Goal: Task Accomplishment & Management: Complete application form

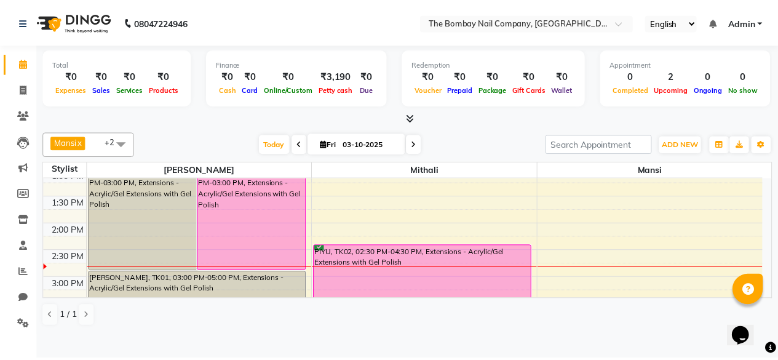
scroll to position [258, 0]
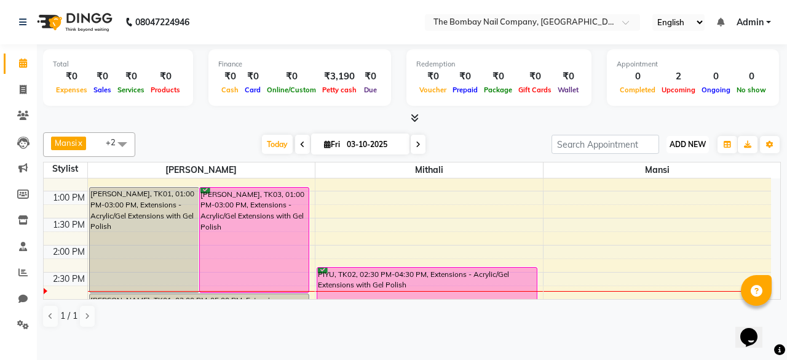
click at [683, 143] on span "ADD NEW" at bounding box center [688, 144] width 36 height 9
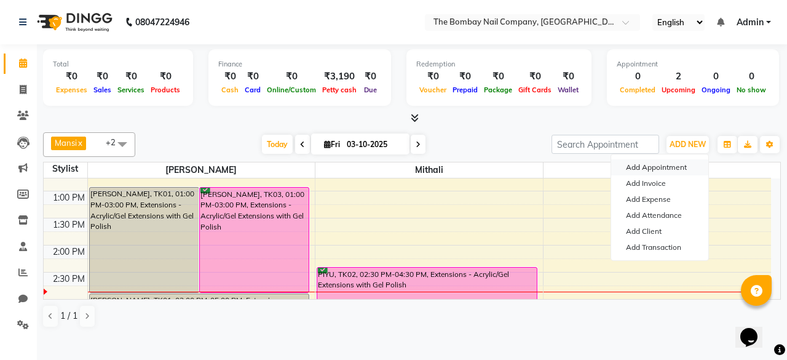
click at [635, 173] on button "Add Appointment" at bounding box center [659, 167] width 97 height 16
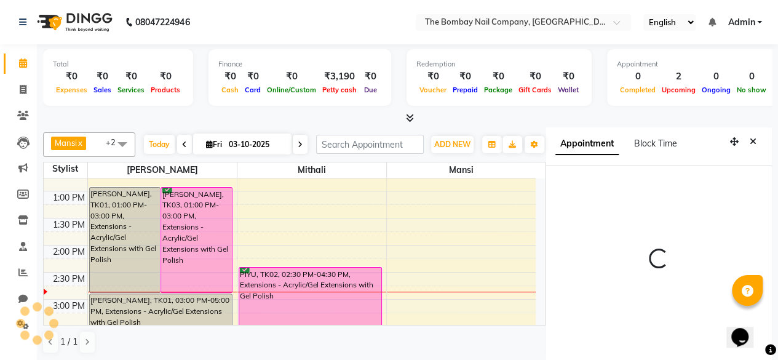
select select "540"
select select "tentative"
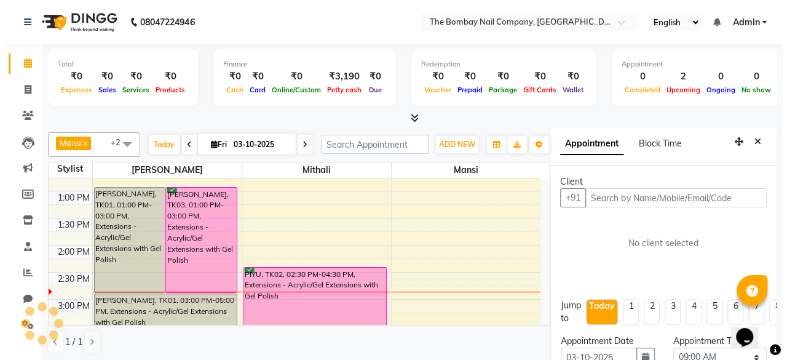
scroll to position [26, 0]
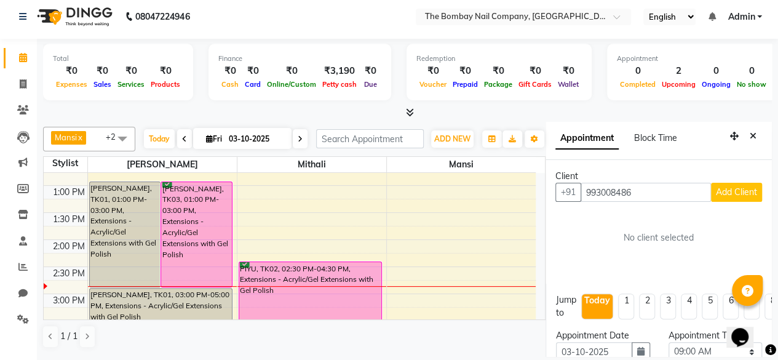
type input "993008486"
click at [716, 186] on span "Add Client" at bounding box center [736, 191] width 41 height 11
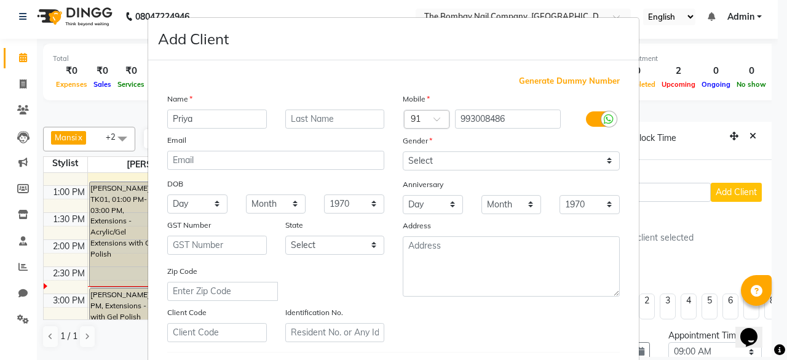
type input "Priya"
click at [313, 122] on input "text" at bounding box center [335, 118] width 100 height 19
type input "[PERSON_NAME]"
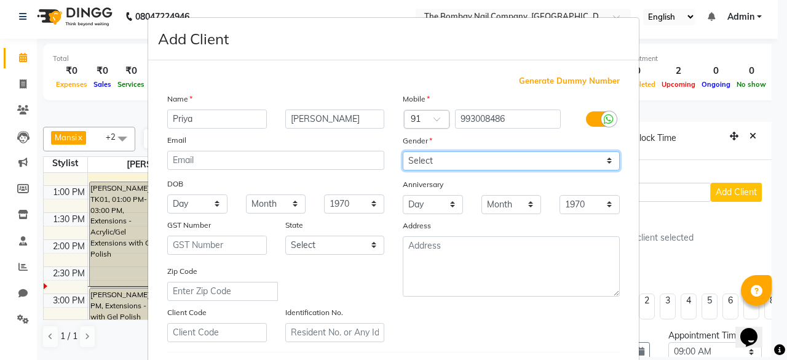
click at [453, 157] on select "Select [DEMOGRAPHIC_DATA] [DEMOGRAPHIC_DATA] Other Prefer Not To Say" at bounding box center [511, 160] width 217 height 19
select select "[DEMOGRAPHIC_DATA]"
click at [403, 151] on select "Select [DEMOGRAPHIC_DATA] [DEMOGRAPHIC_DATA] Other Prefer Not To Say" at bounding box center [511, 160] width 217 height 19
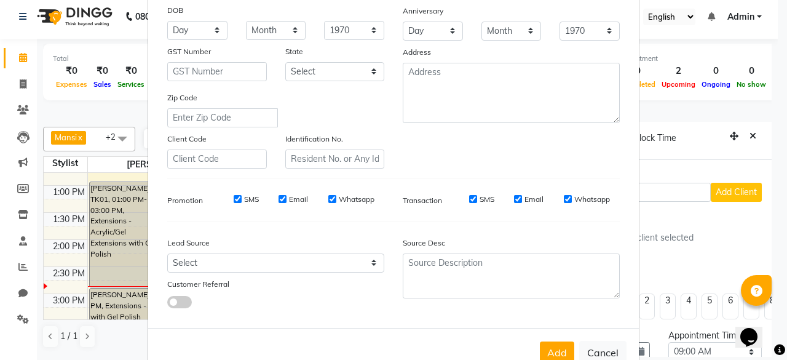
scroll to position [205, 0]
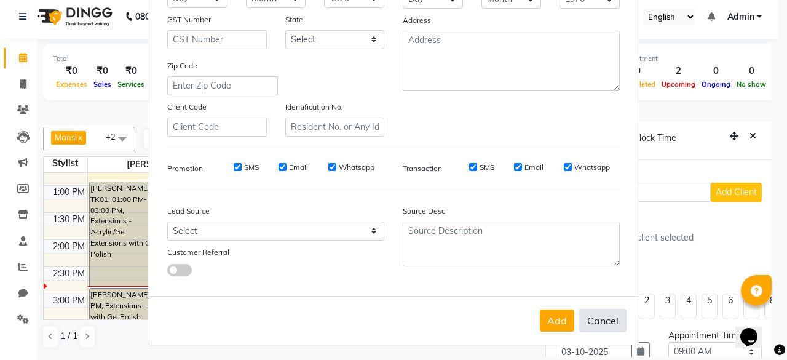
click at [579, 315] on button "Cancel" at bounding box center [602, 320] width 47 height 23
select select
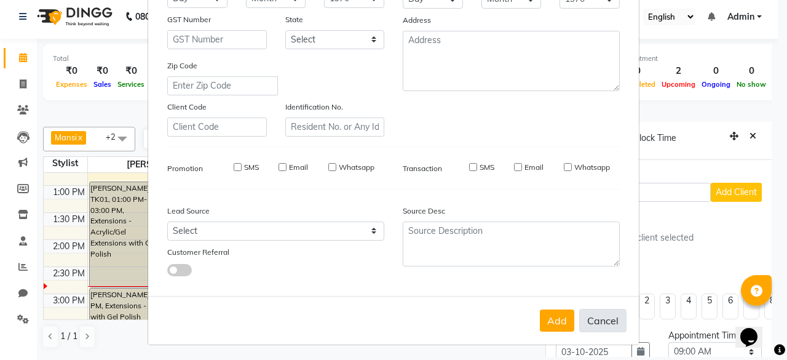
select select
checkbox input "false"
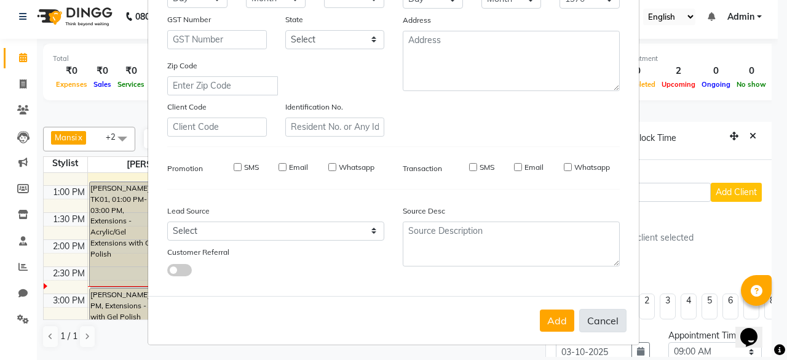
checkbox input "false"
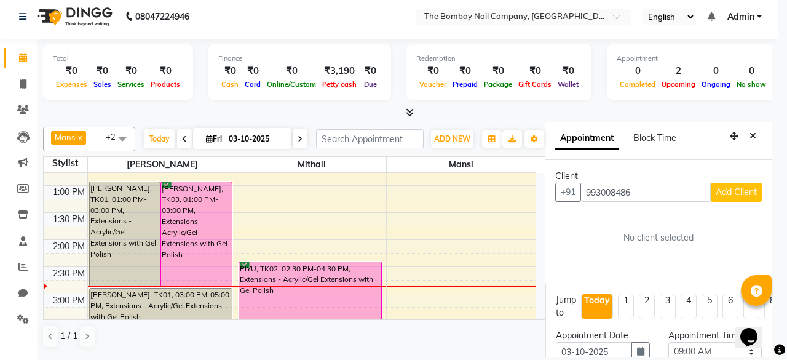
scroll to position [5, 0]
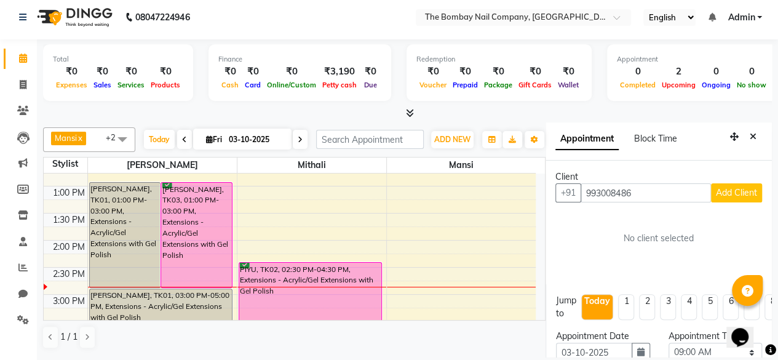
click at [721, 189] on span "Add Client" at bounding box center [736, 192] width 41 height 11
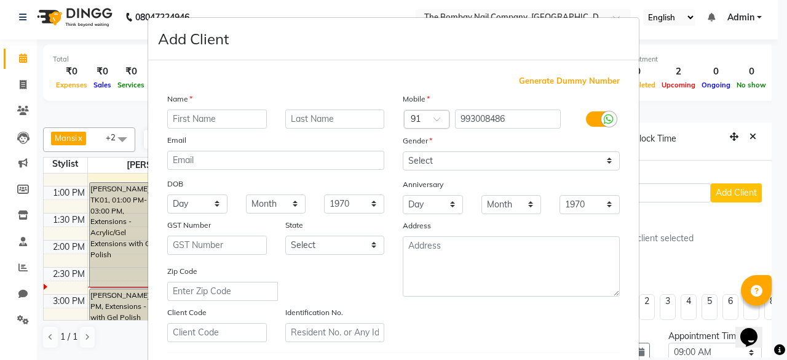
click at [203, 117] on input "text" at bounding box center [217, 118] width 100 height 19
type input "Priya"
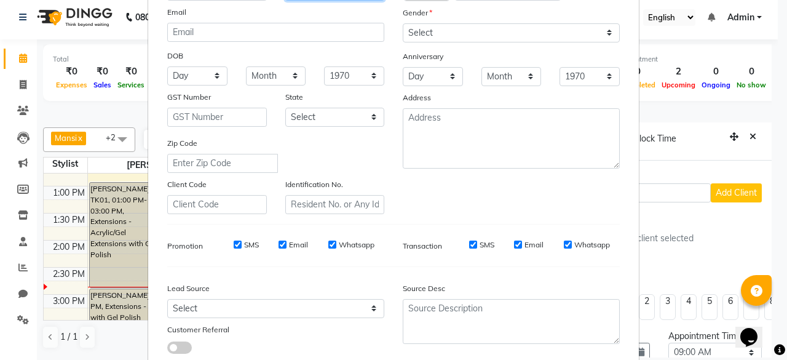
scroll to position [111, 0]
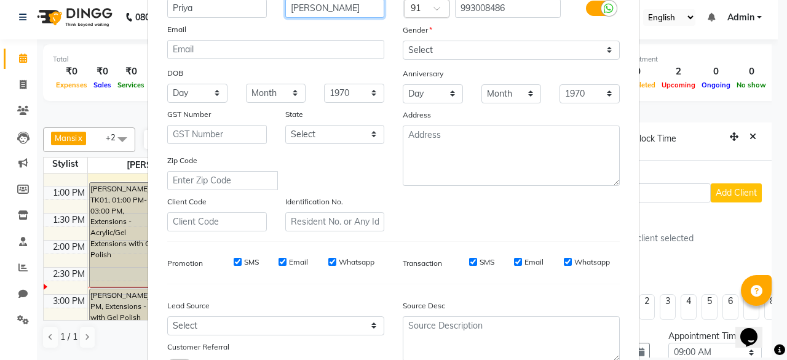
type input "[PERSON_NAME]"
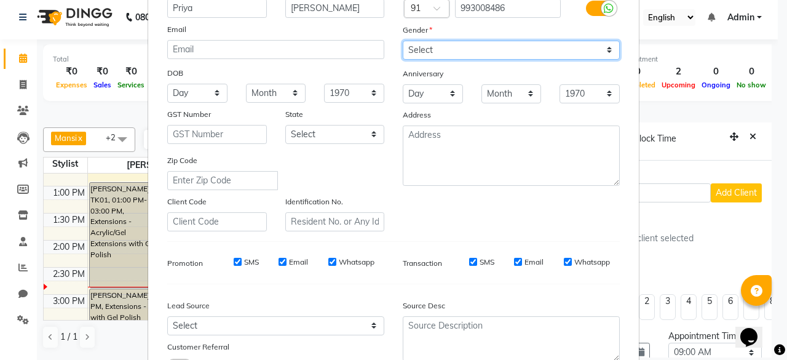
click at [434, 52] on select "Select [DEMOGRAPHIC_DATA] [DEMOGRAPHIC_DATA] Other Prefer Not To Say" at bounding box center [511, 50] width 217 height 19
select select "[DEMOGRAPHIC_DATA]"
click at [403, 41] on select "Select [DEMOGRAPHIC_DATA] [DEMOGRAPHIC_DATA] Other Prefer Not To Say" at bounding box center [511, 50] width 217 height 19
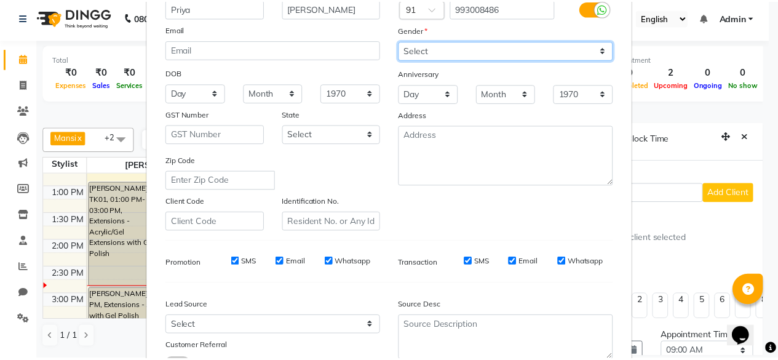
scroll to position [205, 0]
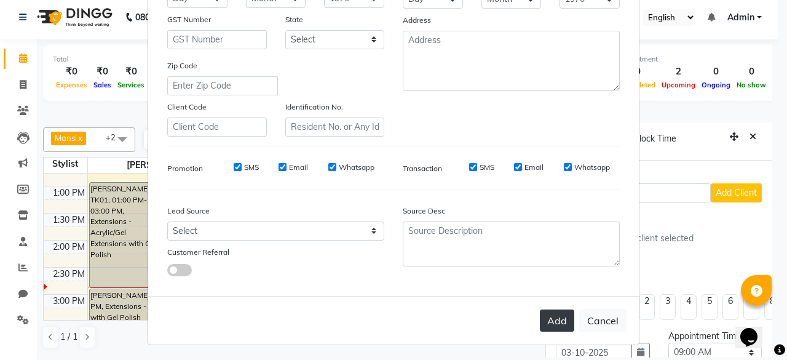
click at [550, 318] on button "Add" at bounding box center [557, 320] width 34 height 22
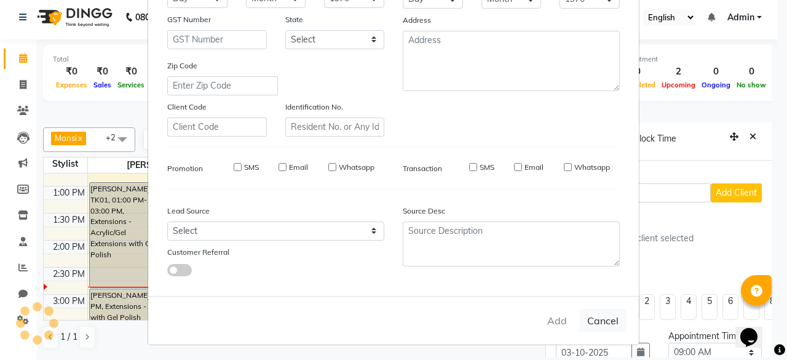
select select
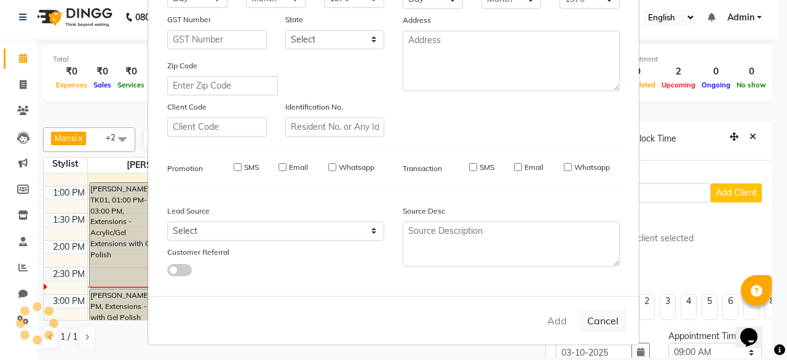
select select
checkbox input "false"
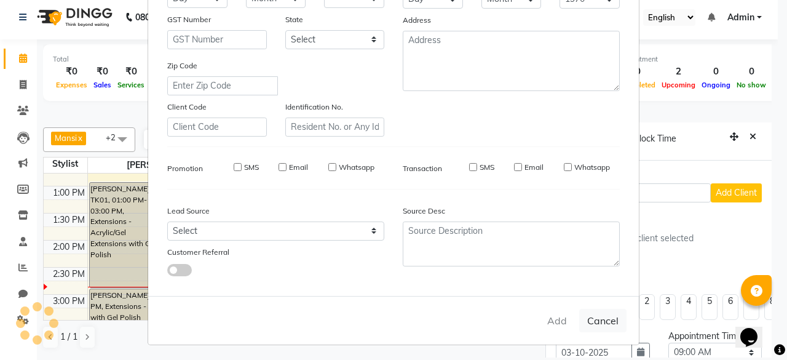
checkbox input "false"
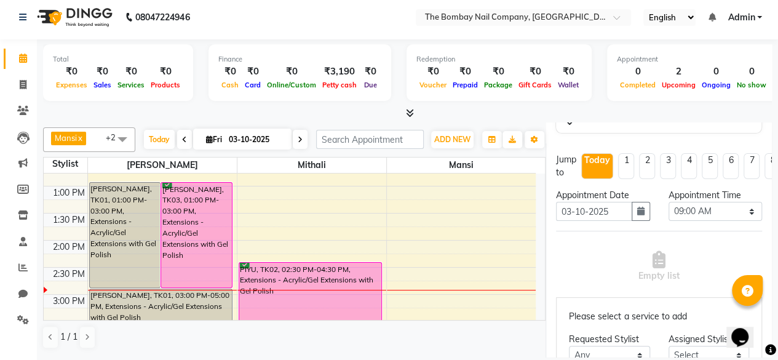
scroll to position [162, 0]
click at [709, 212] on select "Select 09:00 AM 09:15 AM 09:30 AM 09:45 AM 10:00 AM 10:15 AM 10:30 AM 10:45 AM …" at bounding box center [715, 210] width 93 height 19
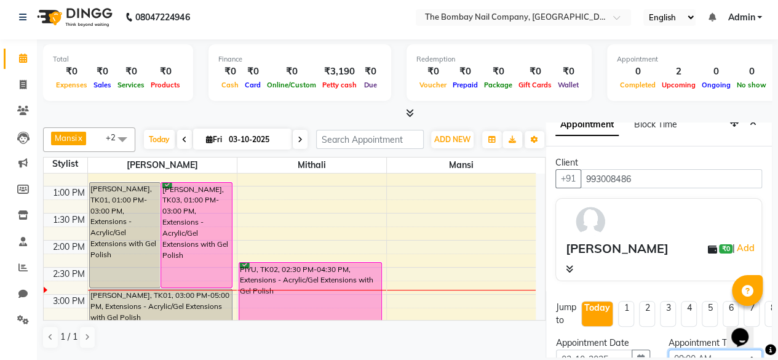
scroll to position [11, 0]
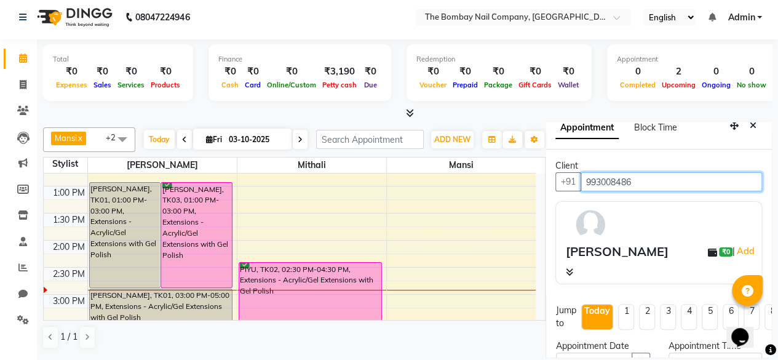
click at [621, 180] on input "993008486" at bounding box center [671, 181] width 181 height 19
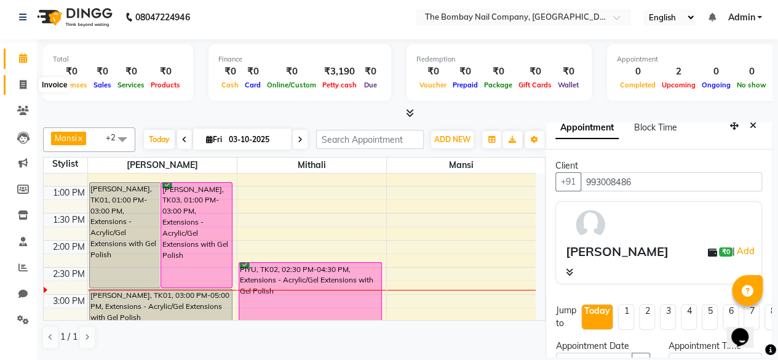
click at [18, 88] on span at bounding box center [23, 85] width 22 height 14
select select "service"
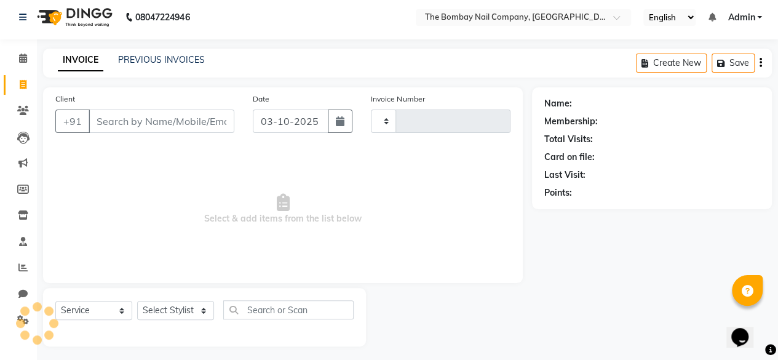
type input "0024"
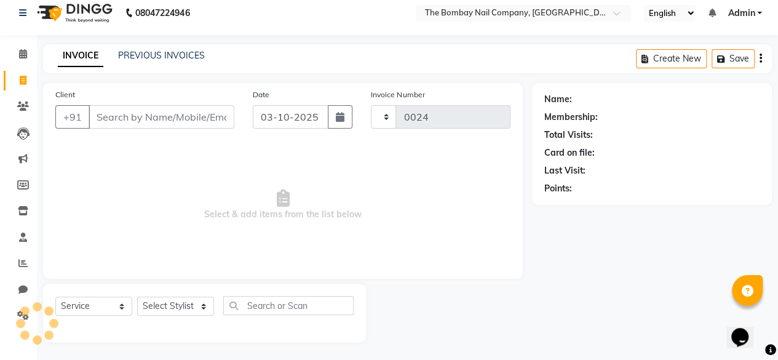
select select "9028"
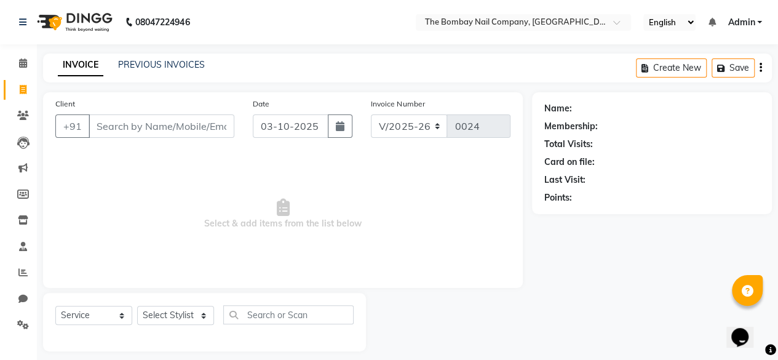
click at [114, 131] on input "Client" at bounding box center [162, 125] width 146 height 23
type input "993008486"
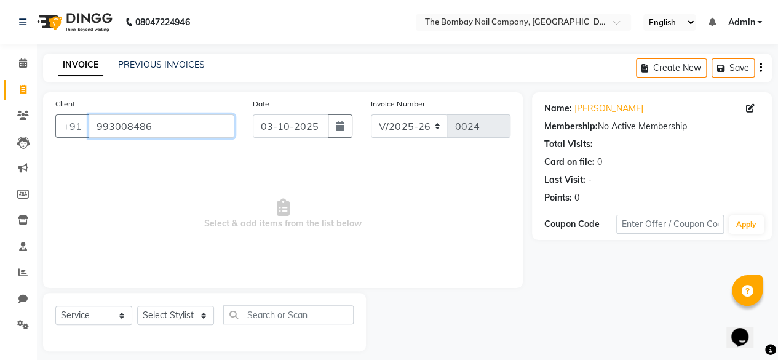
click at [194, 125] on input "993008486" at bounding box center [162, 125] width 146 height 23
click at [665, 177] on div "Last Visit: -" at bounding box center [651, 179] width 215 height 13
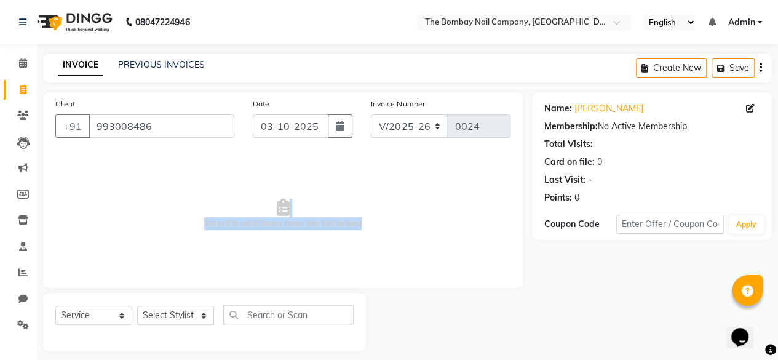
drag, startPoint x: 151, startPoint y: 292, endPoint x: 71, endPoint y: 306, distance: 81.7
click at [71, 306] on div "Client [PHONE_NUMBER] Date [DATE] Invoice Number V/2025 V/[PHONE_NUMBER] Select…" at bounding box center [283, 221] width 498 height 259
click at [77, 319] on select "Select Service Product Membership Package Voucher Prepaid Gift Card" at bounding box center [93, 315] width 77 height 19
click at [55, 306] on select "Select Service Product Membership Package Voucher Prepaid Gift Card" at bounding box center [93, 315] width 77 height 19
click at [171, 310] on select "Select Stylist [PERSON_NAME] Mithali [PERSON_NAME]" at bounding box center [175, 315] width 77 height 19
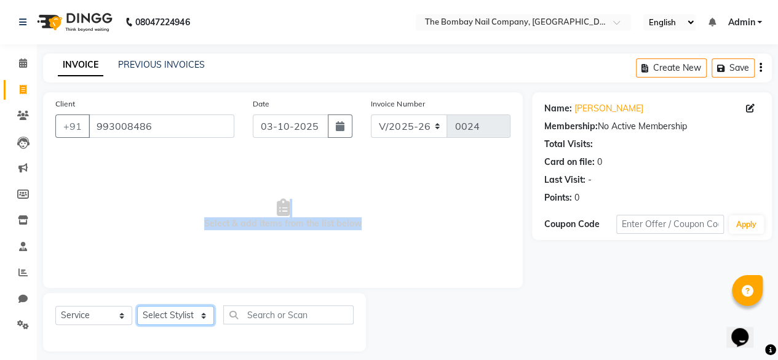
select select "92473"
click at [137, 306] on select "Select Stylist [PERSON_NAME] Mithali [PERSON_NAME]" at bounding box center [175, 315] width 77 height 19
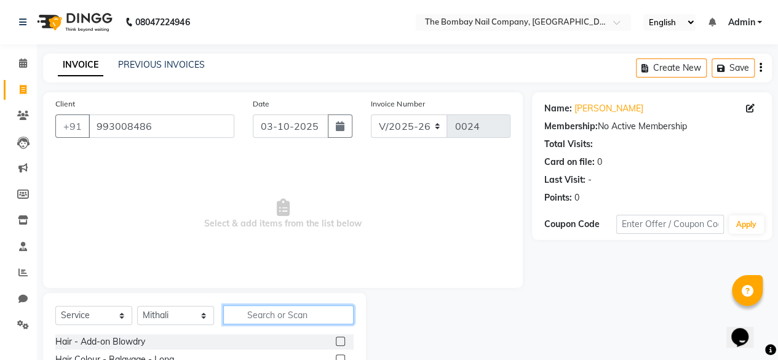
click at [245, 319] on input "text" at bounding box center [288, 314] width 130 height 19
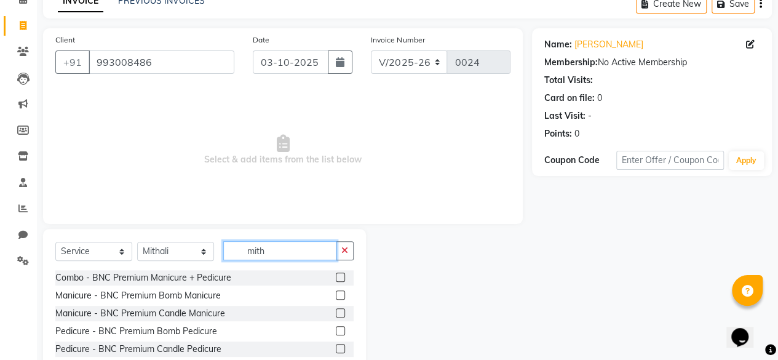
scroll to position [9, 0]
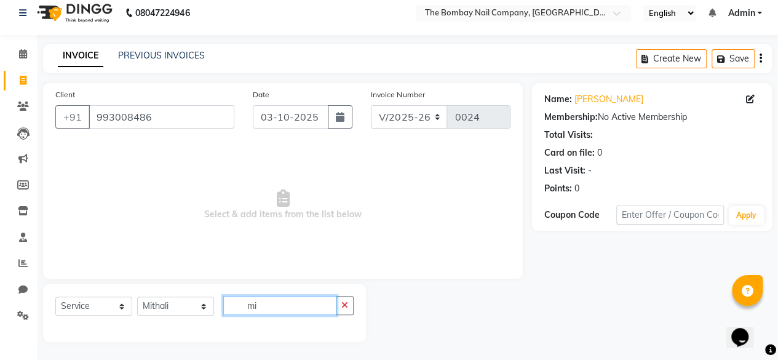
type input "m"
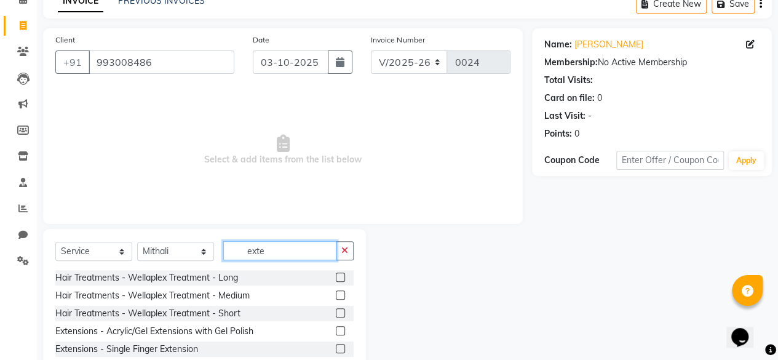
scroll to position [45, 0]
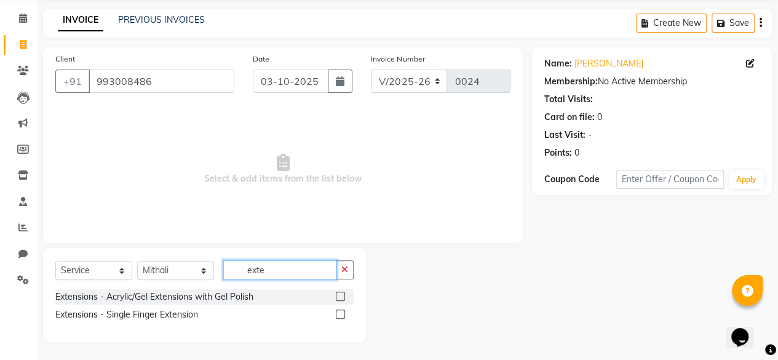
type input "exte"
click at [347, 296] on div at bounding box center [345, 296] width 18 height 15
click at [338, 296] on label at bounding box center [340, 296] width 9 height 9
click at [338, 296] on input "checkbox" at bounding box center [340, 297] width 8 height 8
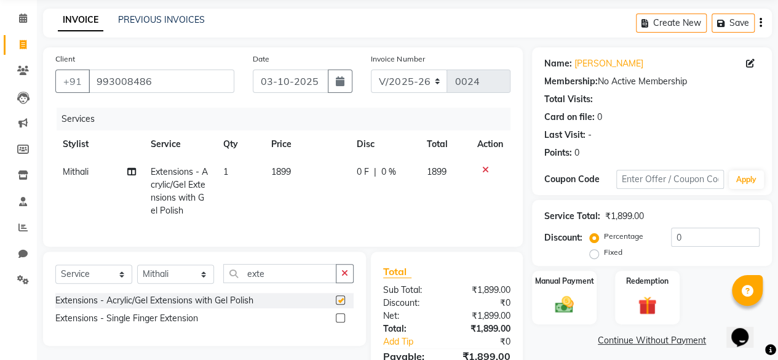
checkbox input "false"
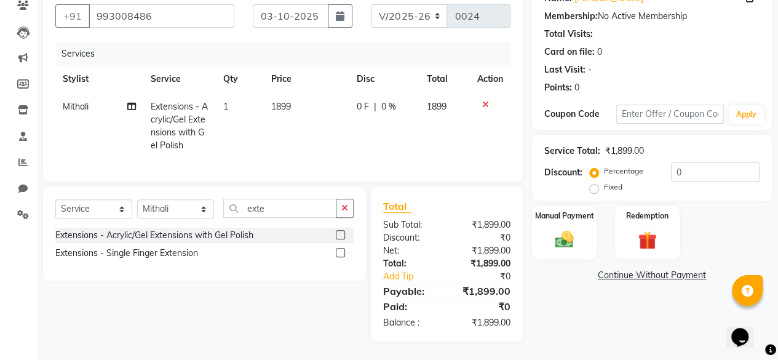
scroll to position [118, 0]
click at [301, 210] on input "exte" at bounding box center [279, 208] width 113 height 19
click at [300, 212] on input "exte" at bounding box center [279, 208] width 113 height 19
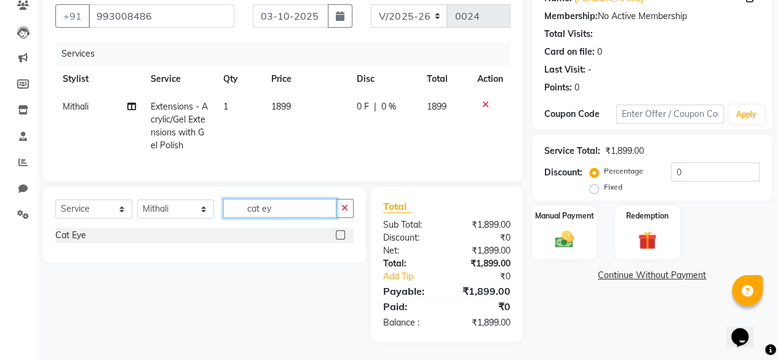
type input "cat ey"
click at [340, 239] on label at bounding box center [340, 234] width 9 height 9
click at [340, 239] on input "checkbox" at bounding box center [340, 235] width 8 height 8
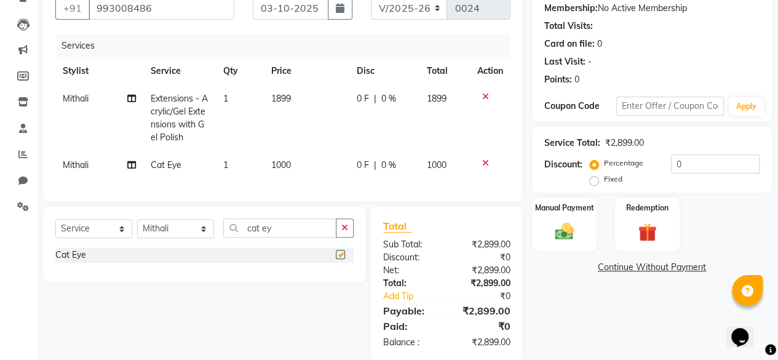
checkbox input "false"
click at [604, 183] on label "Fixed" at bounding box center [613, 178] width 18 height 11
click at [597, 183] on input "Fixed" at bounding box center [596, 179] width 9 height 9
radio input "true"
click at [683, 159] on input "0" at bounding box center [715, 163] width 89 height 19
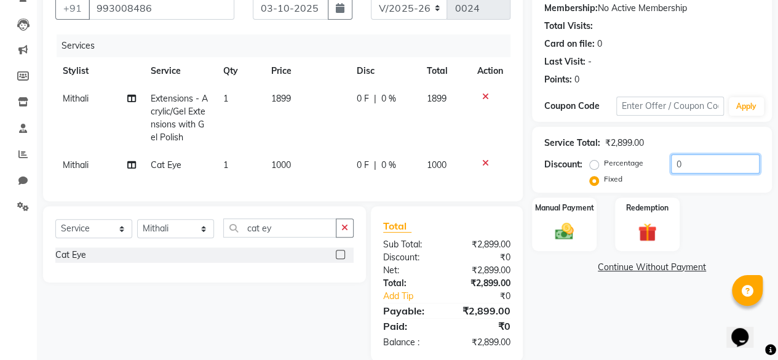
click at [683, 159] on input "0" at bounding box center [715, 163] width 89 height 19
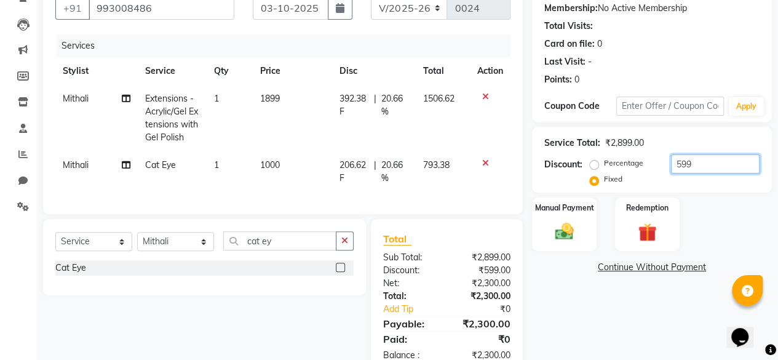
click at [682, 159] on input "599" at bounding box center [715, 163] width 89 height 19
type input "499"
click at [731, 184] on div "Percentage Fixed 499" at bounding box center [675, 170] width 167 height 33
click at [582, 221] on div "Manual Payment" at bounding box center [564, 224] width 67 height 56
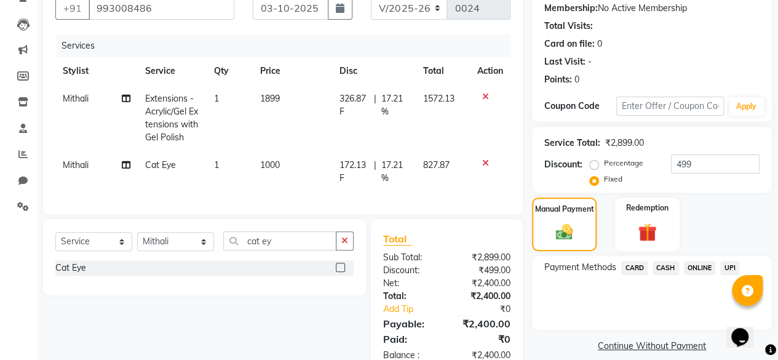
scroll to position [159, 0]
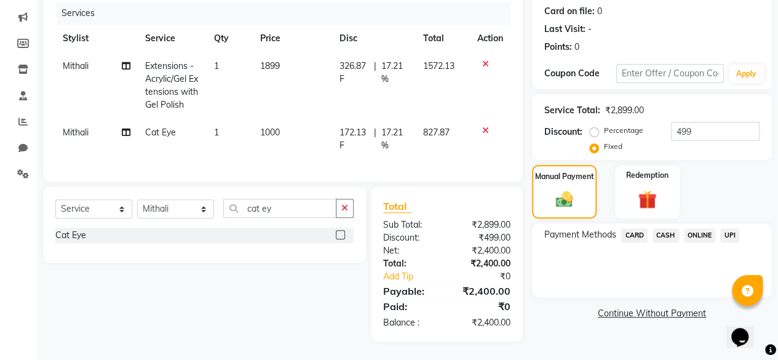
click at [725, 229] on span "UPI" at bounding box center [729, 235] width 19 height 14
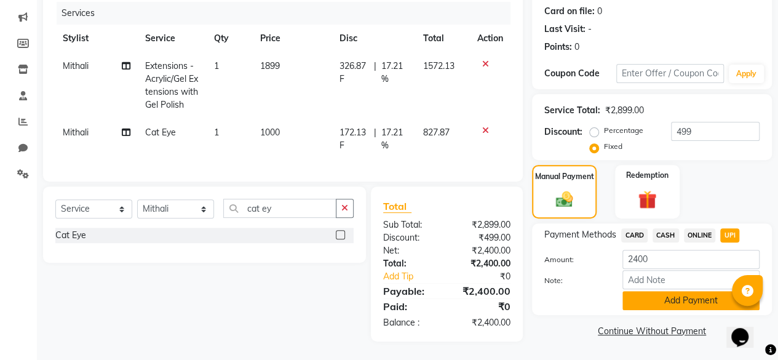
click at [682, 296] on button "Add Payment" at bounding box center [690, 300] width 137 height 19
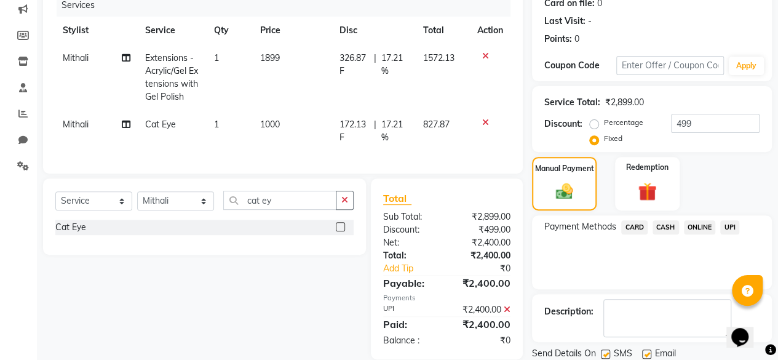
scroll to position [199, 0]
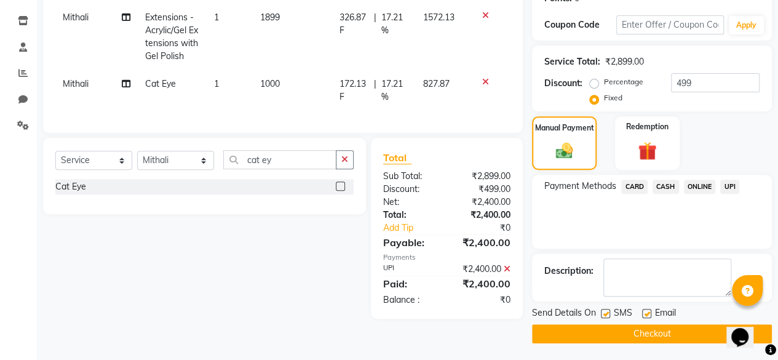
click at [676, 330] on button "Checkout" at bounding box center [652, 333] width 240 height 19
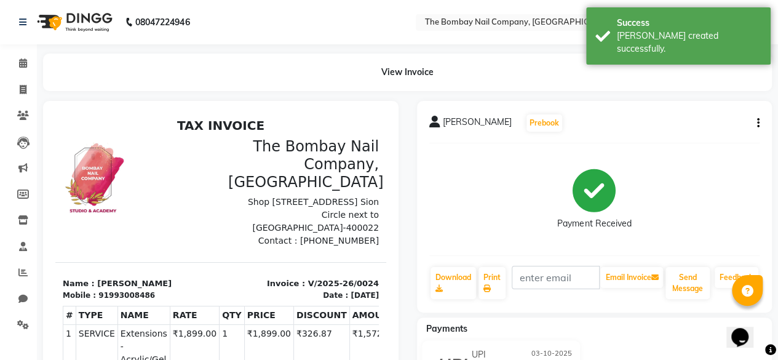
click at [68, 20] on img at bounding box center [73, 22] width 84 height 34
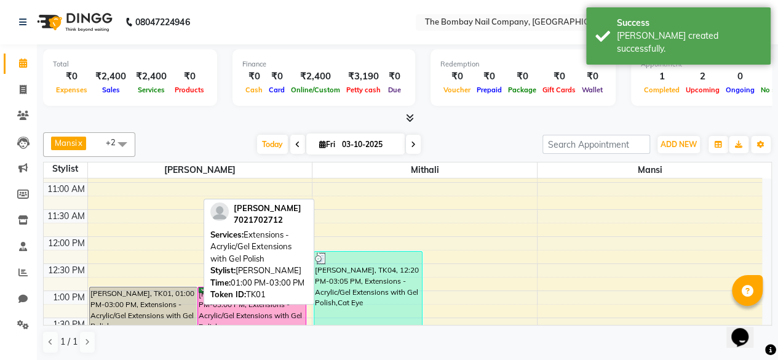
scroll to position [198, 0]
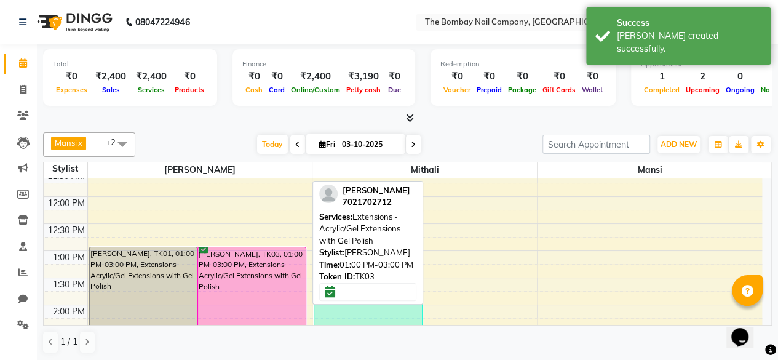
click at [267, 252] on div "[PERSON_NAME], TK03, 01:00 PM-03:00 PM, Extensions - Acrylic/Gel Extensions wit…" at bounding box center [252, 299] width 108 height 105
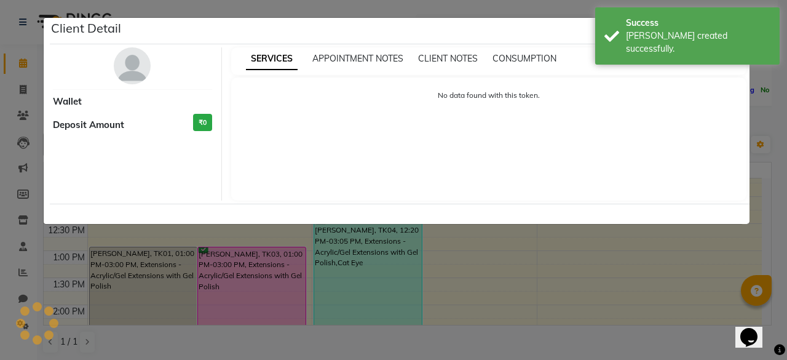
select select "6"
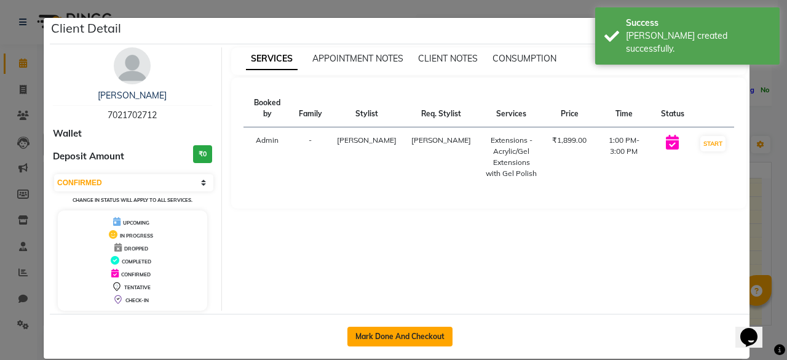
click at [419, 329] on button "Mark Done And Checkout" at bounding box center [400, 337] width 105 height 20
select select "service"
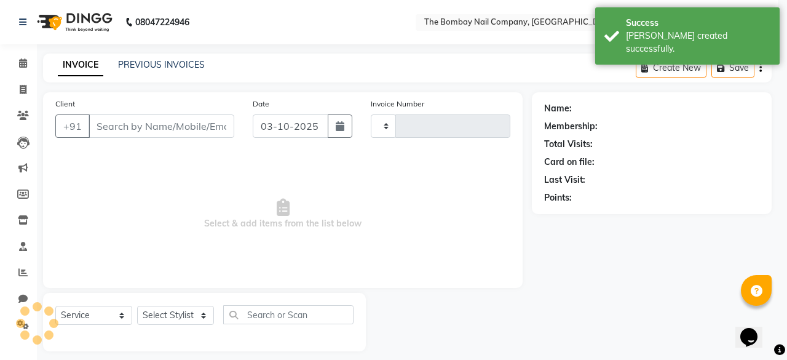
type input "0025"
select select "3"
select select "9028"
type input "7021702712"
select select "91979"
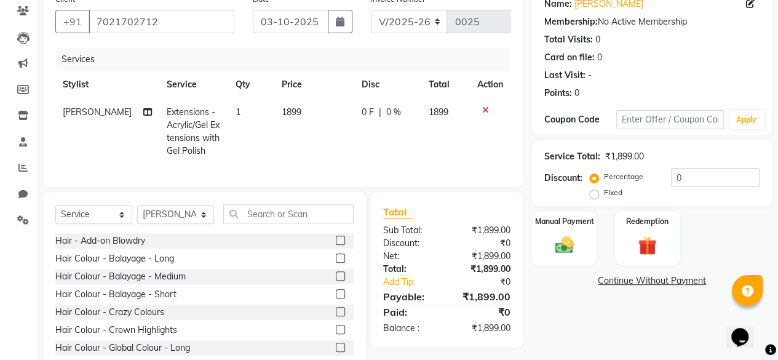
scroll to position [145, 0]
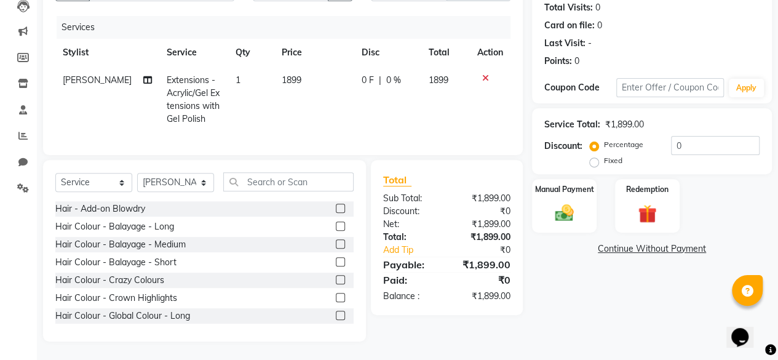
click at [604, 155] on label "Fixed" at bounding box center [613, 160] width 18 height 11
click at [599, 156] on input "Fixed" at bounding box center [596, 160] width 9 height 9
radio input "true"
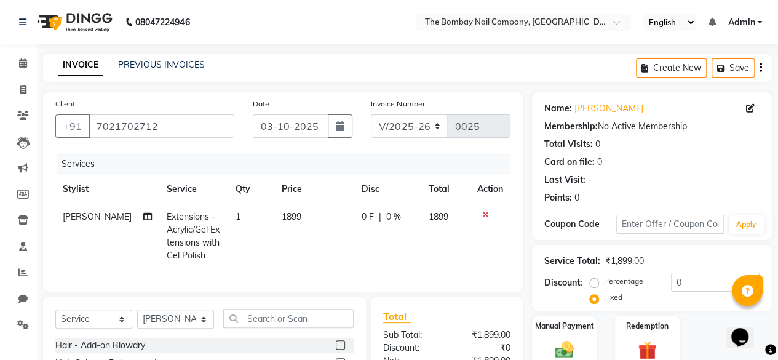
click at [60, 23] on img at bounding box center [73, 22] width 84 height 34
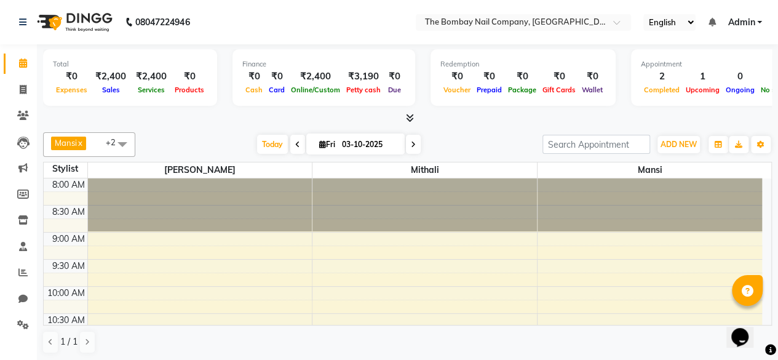
click at [408, 117] on icon at bounding box center [410, 117] width 8 height 9
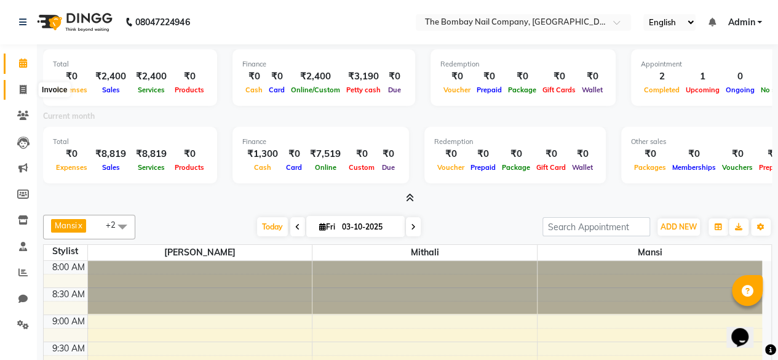
click at [20, 89] on icon at bounding box center [23, 89] width 7 height 9
select select "service"
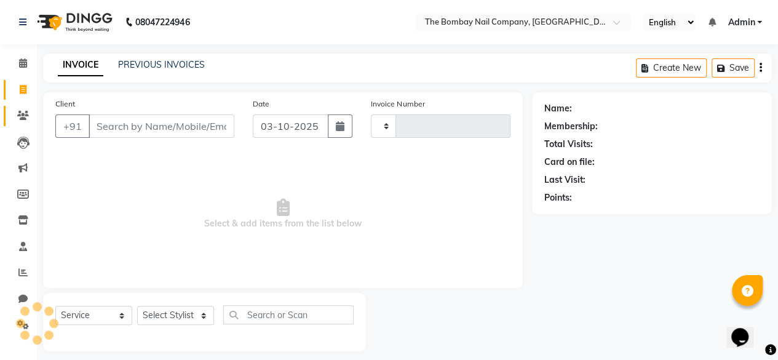
scroll to position [6, 0]
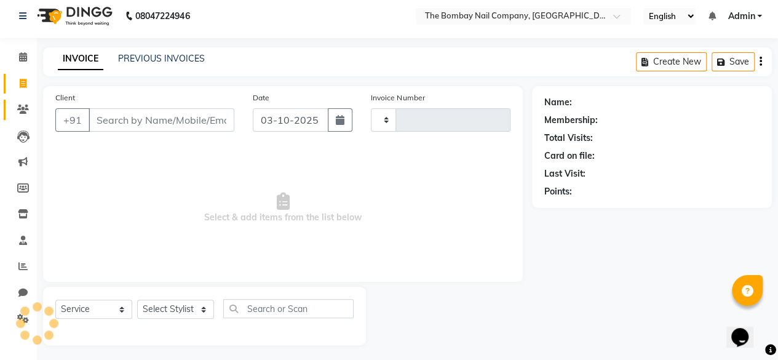
type input "0025"
select select "9028"
click at [23, 114] on icon at bounding box center [23, 109] width 12 height 9
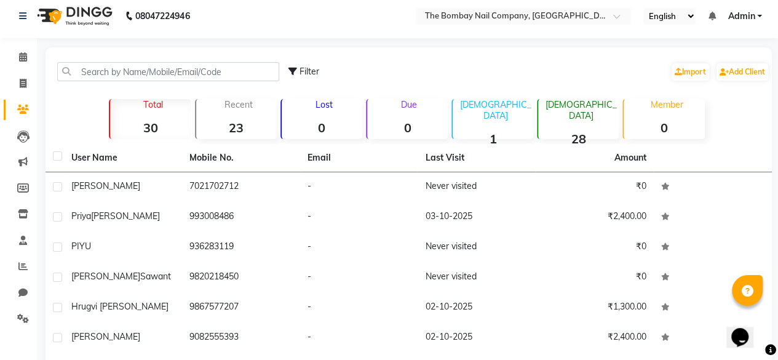
click at [15, 68] on li "Calendar" at bounding box center [18, 57] width 37 height 26
click at [19, 60] on icon at bounding box center [23, 56] width 8 height 9
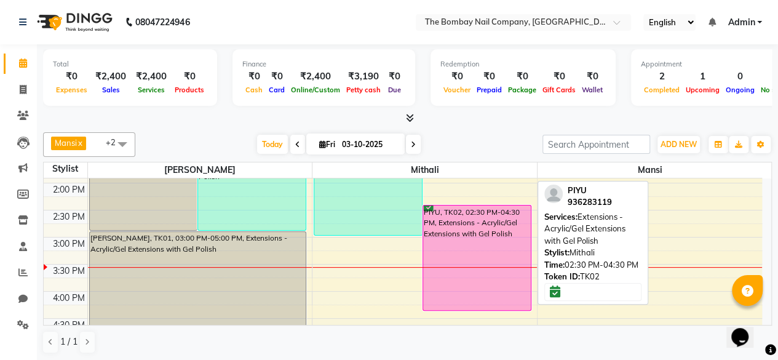
scroll to position [325, 0]
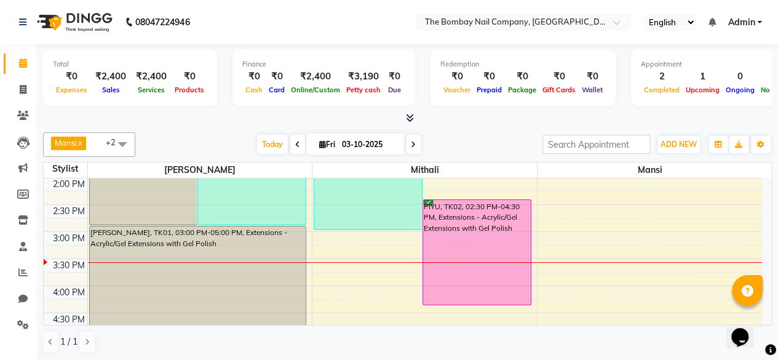
click at [386, 229] on div "8:00 AM 8:30 AM 9:00 AM 9:30 AM 10:00 AM 10:30 AM 11:00 AM 11:30 AM 12:00 PM 12…" at bounding box center [403, 204] width 718 height 703
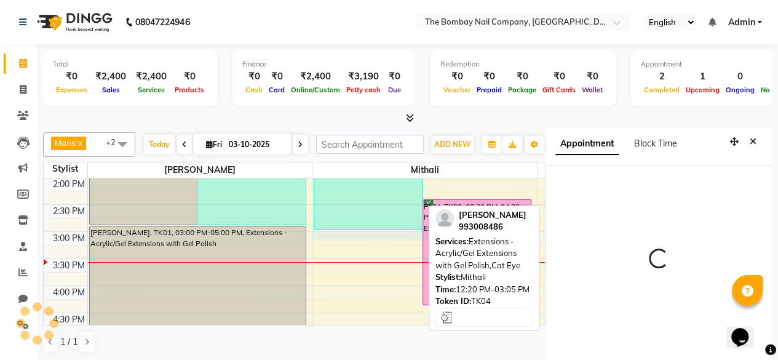
select select "900"
select select "92473"
select select "tentative"
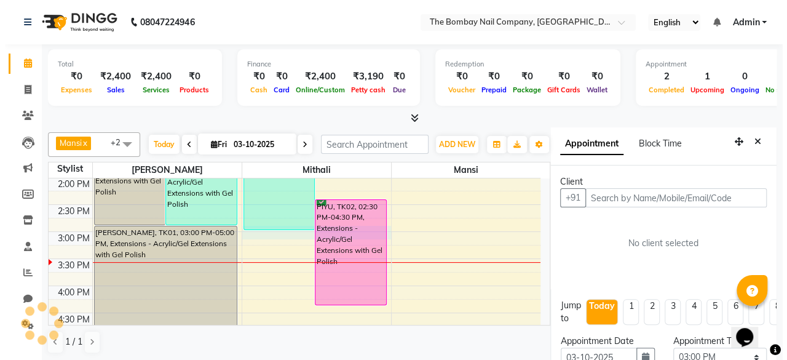
scroll to position [26, 0]
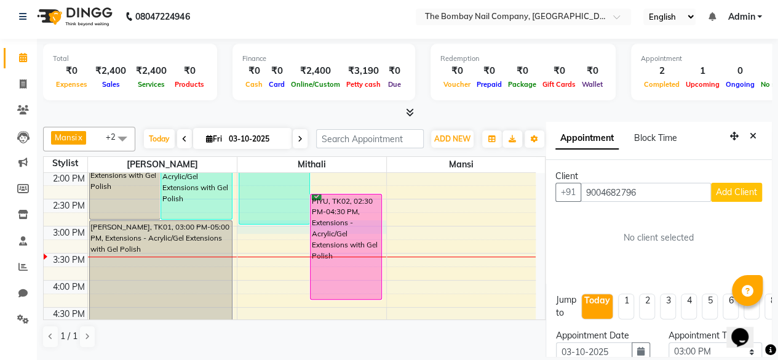
type input "9004682796"
click at [726, 186] on span "Add Client" at bounding box center [736, 191] width 41 height 11
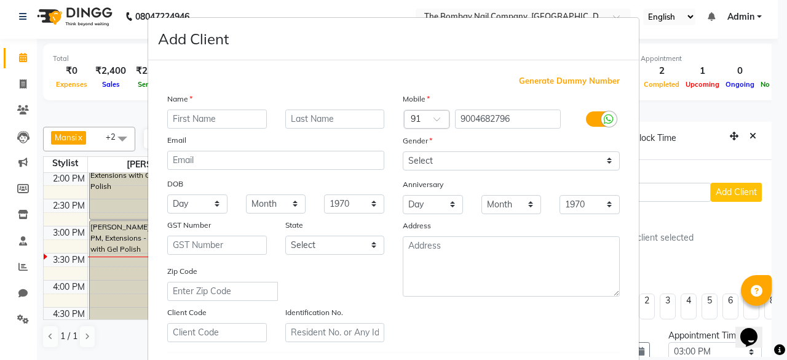
click at [232, 116] on input "text" at bounding box center [217, 118] width 100 height 19
type input "s"
type input "SNEHA"
click at [442, 169] on div "Mobile Country Code × 91 9004682796 Gender Select [DEMOGRAPHIC_DATA] [DEMOGRAPH…" at bounding box center [512, 217] width 236 height 250
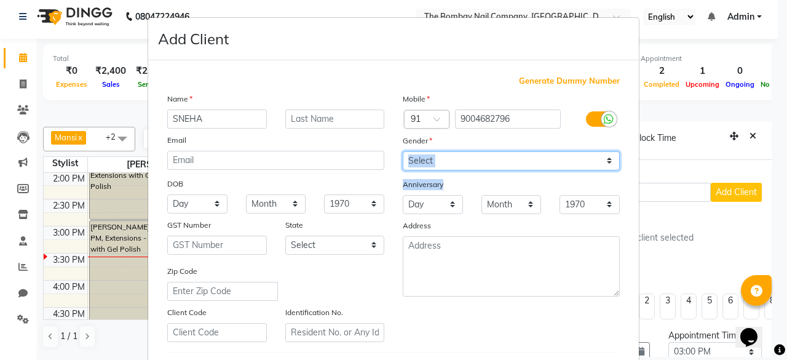
click at [433, 163] on select "Select [DEMOGRAPHIC_DATA] [DEMOGRAPHIC_DATA] Other Prefer Not To Say" at bounding box center [511, 160] width 217 height 19
select select "[DEMOGRAPHIC_DATA]"
click at [403, 151] on select "Select [DEMOGRAPHIC_DATA] [DEMOGRAPHIC_DATA] Other Prefer Not To Say" at bounding box center [511, 160] width 217 height 19
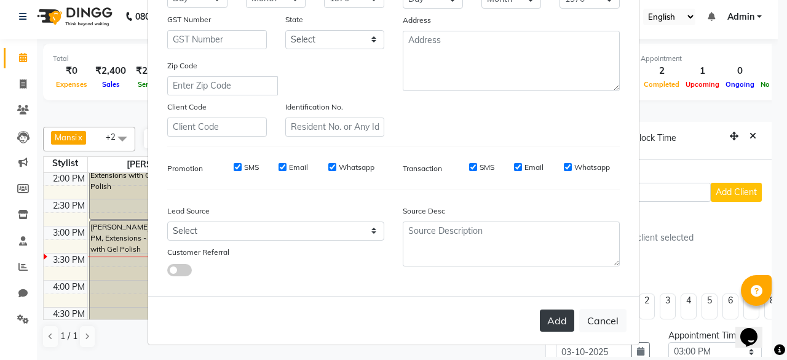
click at [553, 316] on button "Add" at bounding box center [557, 320] width 34 height 22
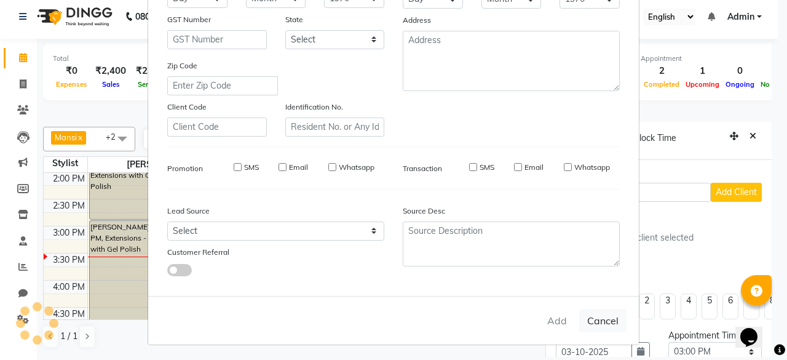
select select
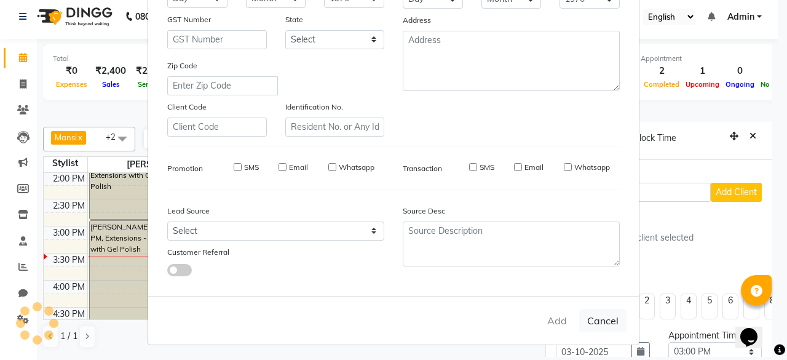
select select
checkbox input "false"
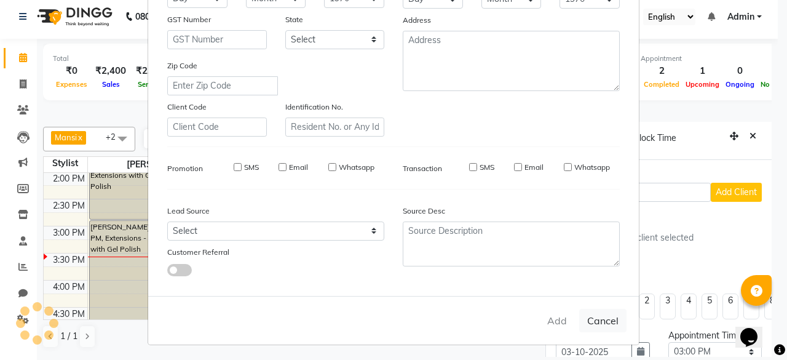
checkbox input "false"
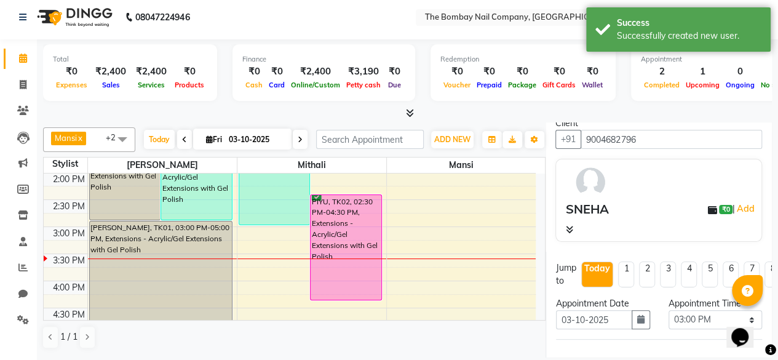
scroll to position [54, 0]
click at [697, 317] on select "Select 09:00 AM 09:15 AM 09:30 AM 09:45 AM 10:00 AM 10:15 AM 10:30 AM 10:45 AM …" at bounding box center [715, 318] width 93 height 19
select select "885"
click at [669, 309] on select "Select 09:00 AM 09:15 AM 09:30 AM 09:45 AM 10:00 AM 10:15 AM 10:30 AM 10:45 AM …" at bounding box center [715, 318] width 93 height 19
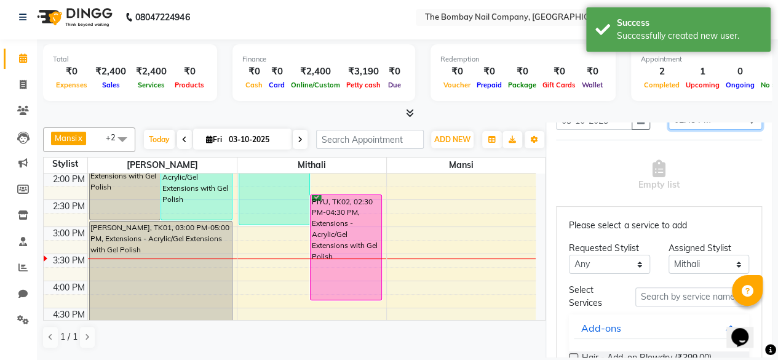
scroll to position [254, 0]
click at [618, 260] on select "Any [PERSON_NAME] Mithali [PERSON_NAME]" at bounding box center [609, 262] width 81 height 19
select select "92473"
click at [569, 253] on select "Any [PERSON_NAME] Mithali [PERSON_NAME]" at bounding box center [609, 262] width 81 height 19
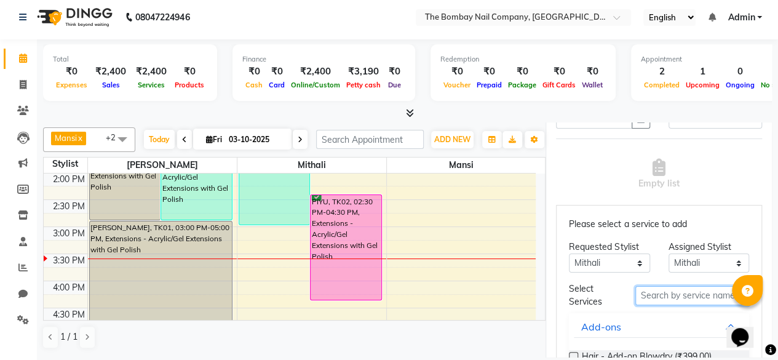
click at [667, 300] on input "text" at bounding box center [692, 295] width 114 height 19
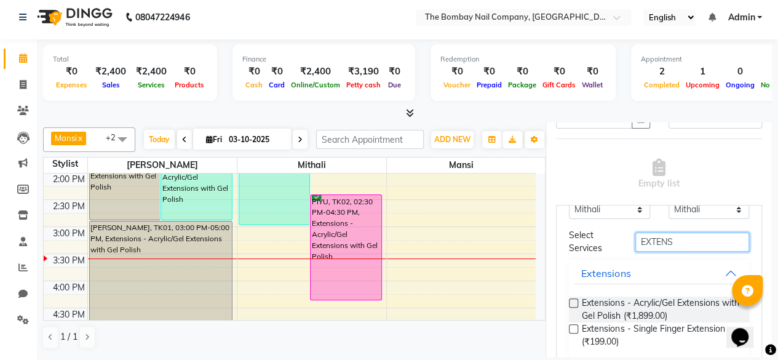
scroll to position [65, 0]
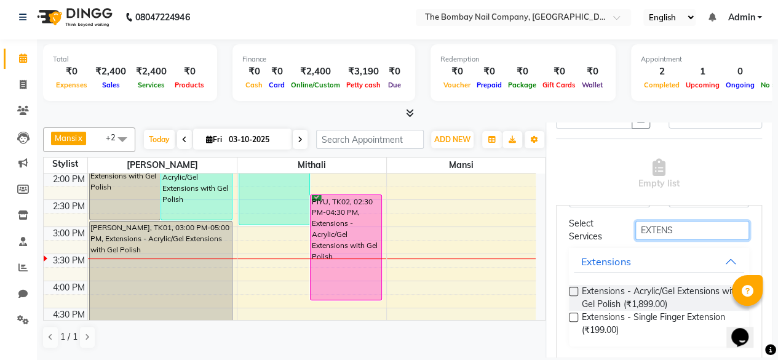
type input "EXTENS"
click at [577, 288] on label at bounding box center [573, 291] width 9 height 9
click at [577, 288] on input "checkbox" at bounding box center [573, 292] width 8 height 8
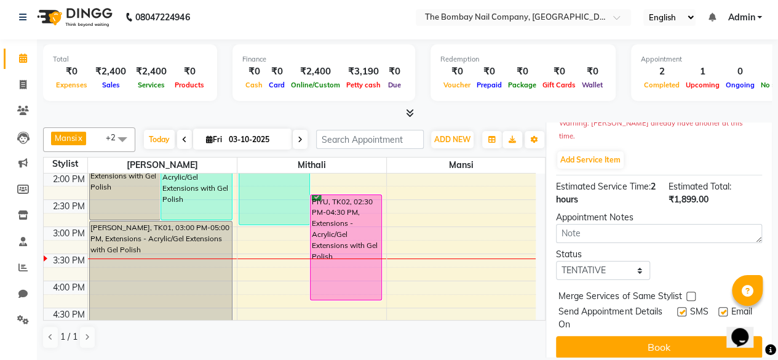
scroll to position [348, 0]
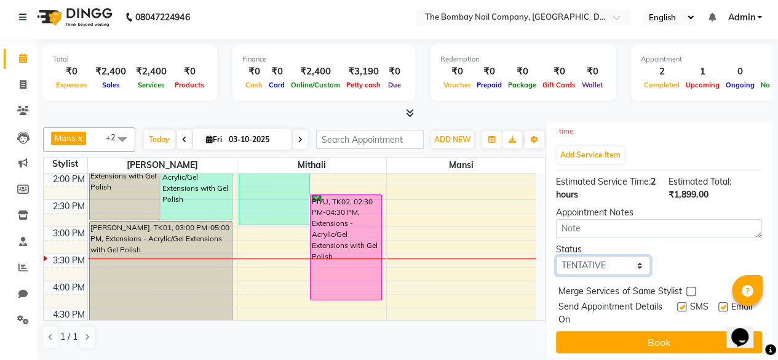
click at [592, 256] on select "Select TENTATIVE CONFIRM CHECK-IN UPCOMING" at bounding box center [602, 265] width 93 height 19
select select "confirm booking"
click at [556, 256] on select "Select TENTATIVE CONFIRM CHECK-IN UPCOMING" at bounding box center [602, 265] width 93 height 19
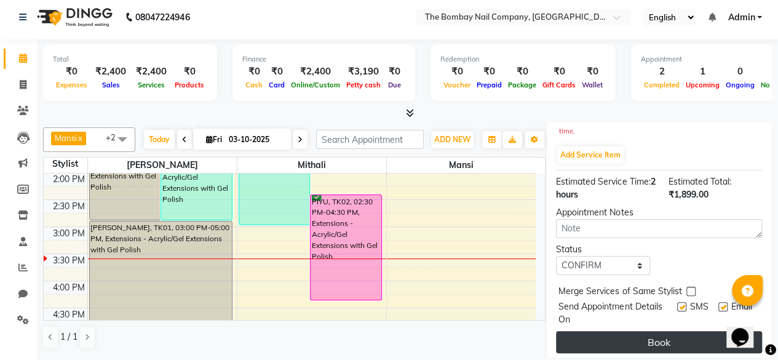
click at [598, 331] on button "Book" at bounding box center [659, 342] width 206 height 22
select select "92473"
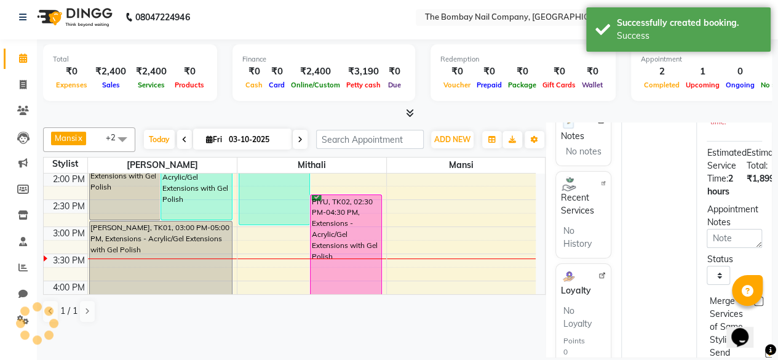
scroll to position [0, 0]
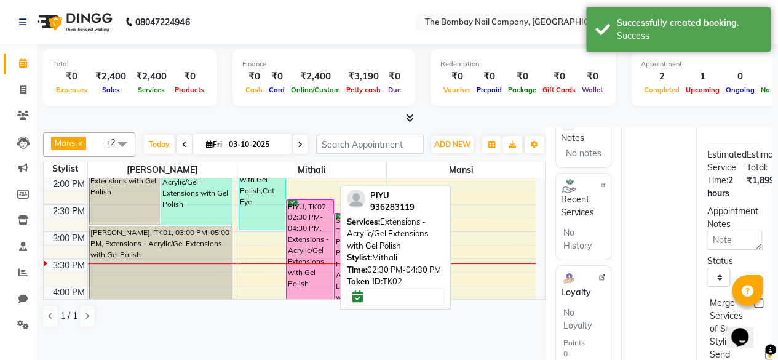
click at [311, 231] on div "PIYU, TK02, 02:30 PM-04:30 PM, Extensions - Acrylic/Gel Extensions with Gel Pol…" at bounding box center [310, 252] width 47 height 105
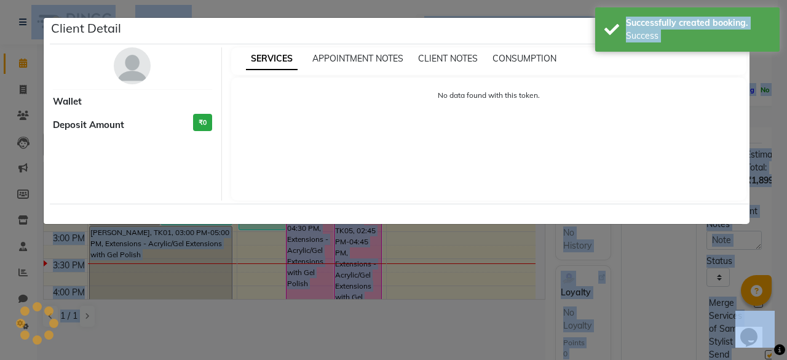
click at [311, 231] on ngb-modal-window "Client Detail Wallet Deposit Amount ₹0 SERVICES APPOINTMENT NOTES CLIENT NOTES …" at bounding box center [393, 180] width 787 height 360
select select "6"
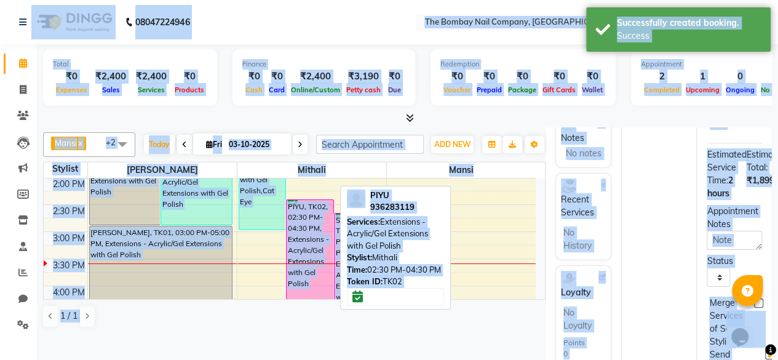
click at [311, 231] on div "PIYU, TK02, 02:30 PM-04:30 PM, Extensions - Acrylic/Gel Extensions with Gel Pol…" at bounding box center [310, 252] width 47 height 105
select select "6"
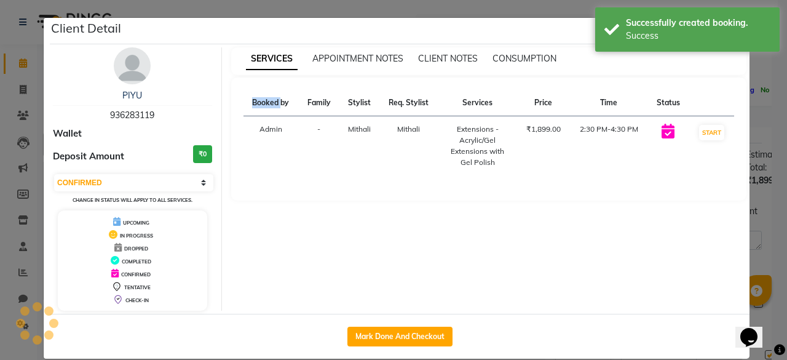
click at [311, 231] on div "SERVICES APPOINTMENT NOTES CLIENT NOTES CONSUMPTION Booked by Family Stylist Re…" at bounding box center [489, 178] width 534 height 263
click at [532, 26] on div "Client Detail" at bounding box center [400, 31] width 700 height 26
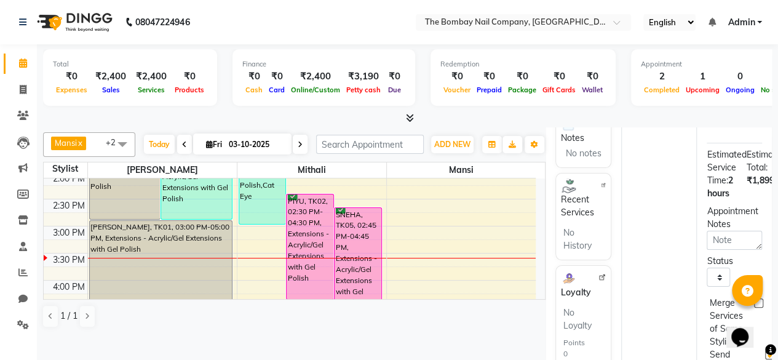
scroll to position [328, 0]
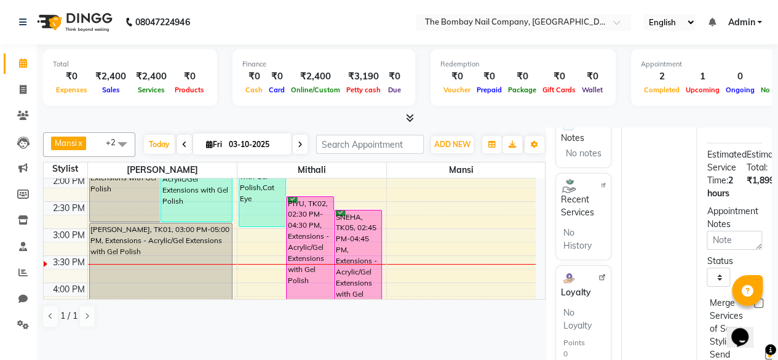
click at [397, 129] on div "[PERSON_NAME] x Mithali x [PERSON_NAME] x +2 Select All [PERSON_NAME] [PERSON_N…" at bounding box center [294, 229] width 503 height 205
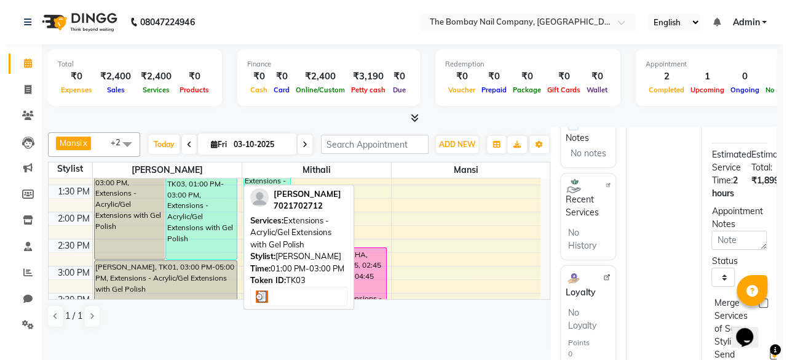
scroll to position [245, 0]
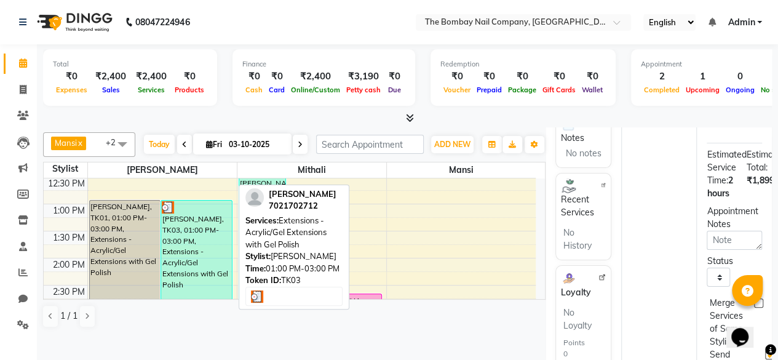
click at [166, 213] on img at bounding box center [168, 207] width 12 height 12
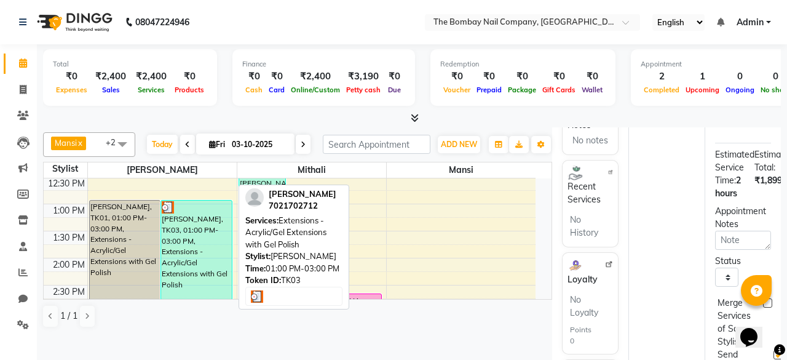
select select "3"
